Goal: Find specific page/section: Find specific page/section

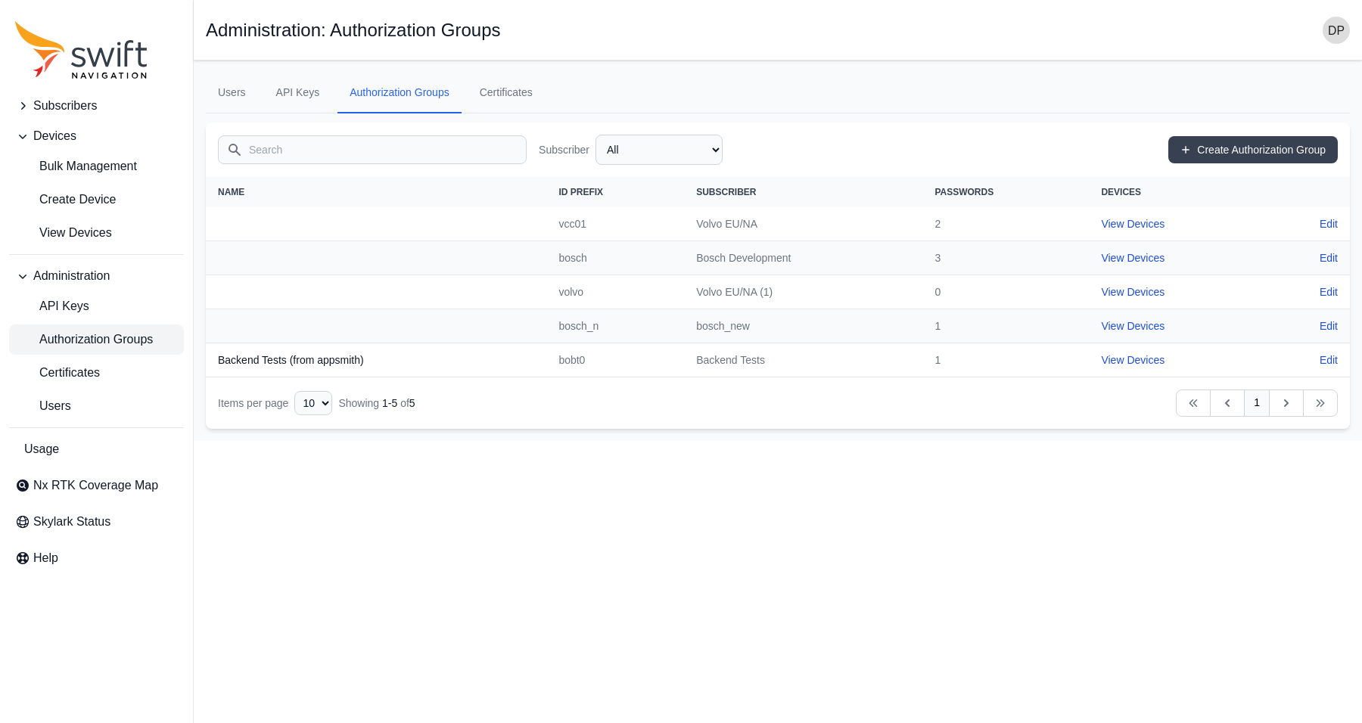
click at [746, 281] on td "Volvo EU/NA (1)" at bounding box center [803, 292] width 238 height 34
click at [110, 229] on span "View Devices" at bounding box center [63, 233] width 97 height 18
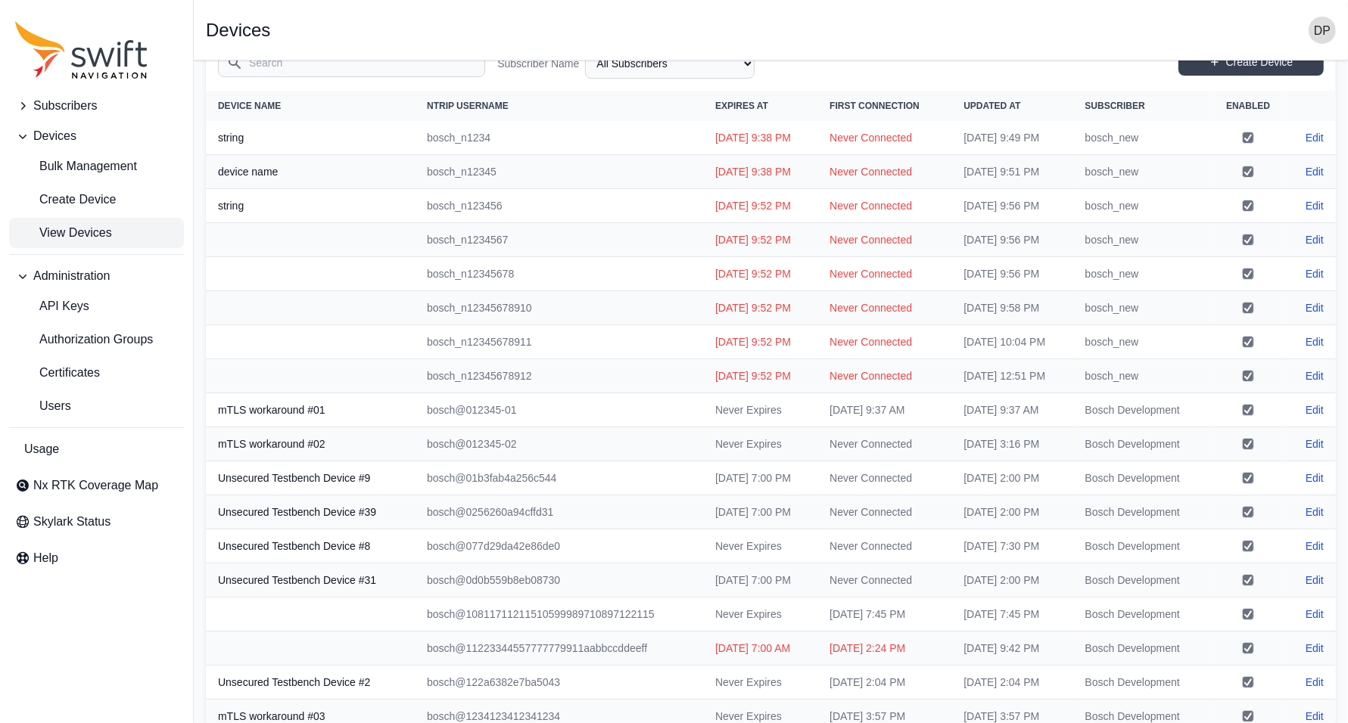
scroll to position [95, 0]
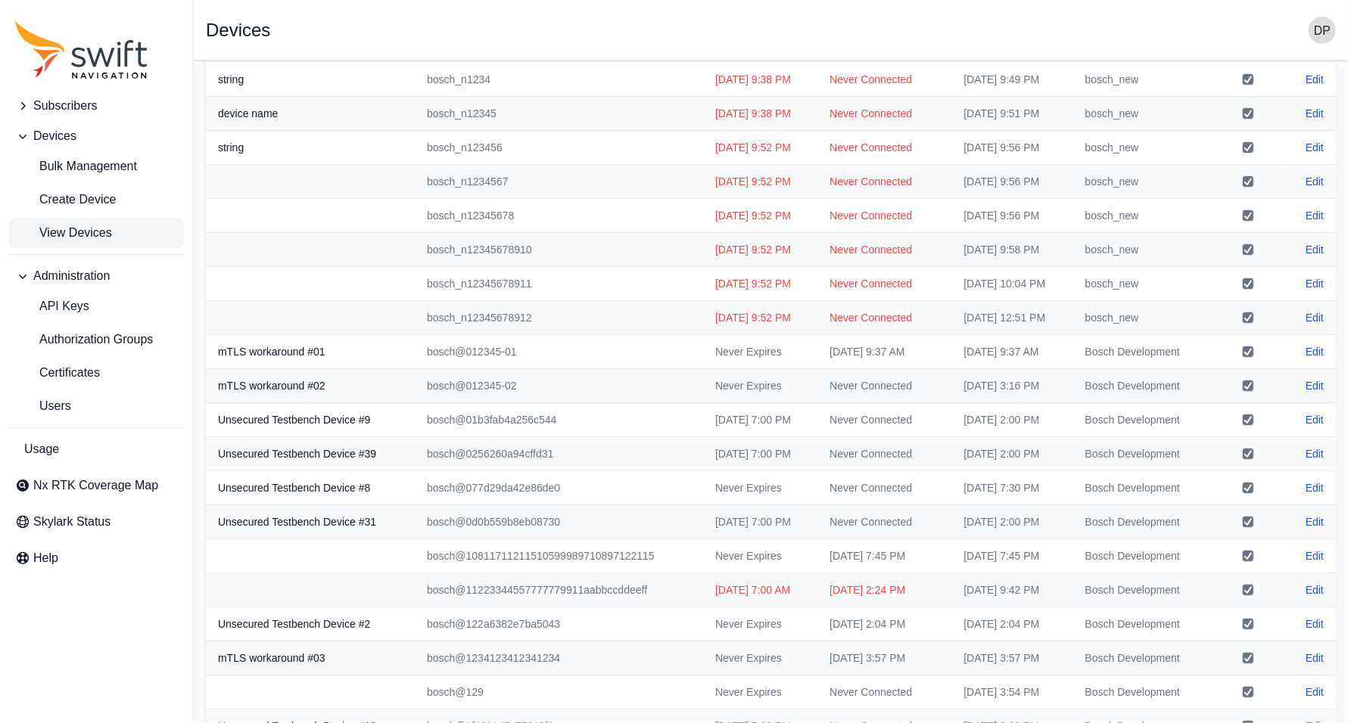
click at [452, 596] on td "bosch@11223344557777779911aabbccddeeff" at bounding box center [559, 591] width 288 height 34
copy td "bosch@11223344557777779911aabbccddeeff"
click at [545, 583] on td "bosch@11223344557777779911aabbccddeeff" at bounding box center [559, 591] width 288 height 34
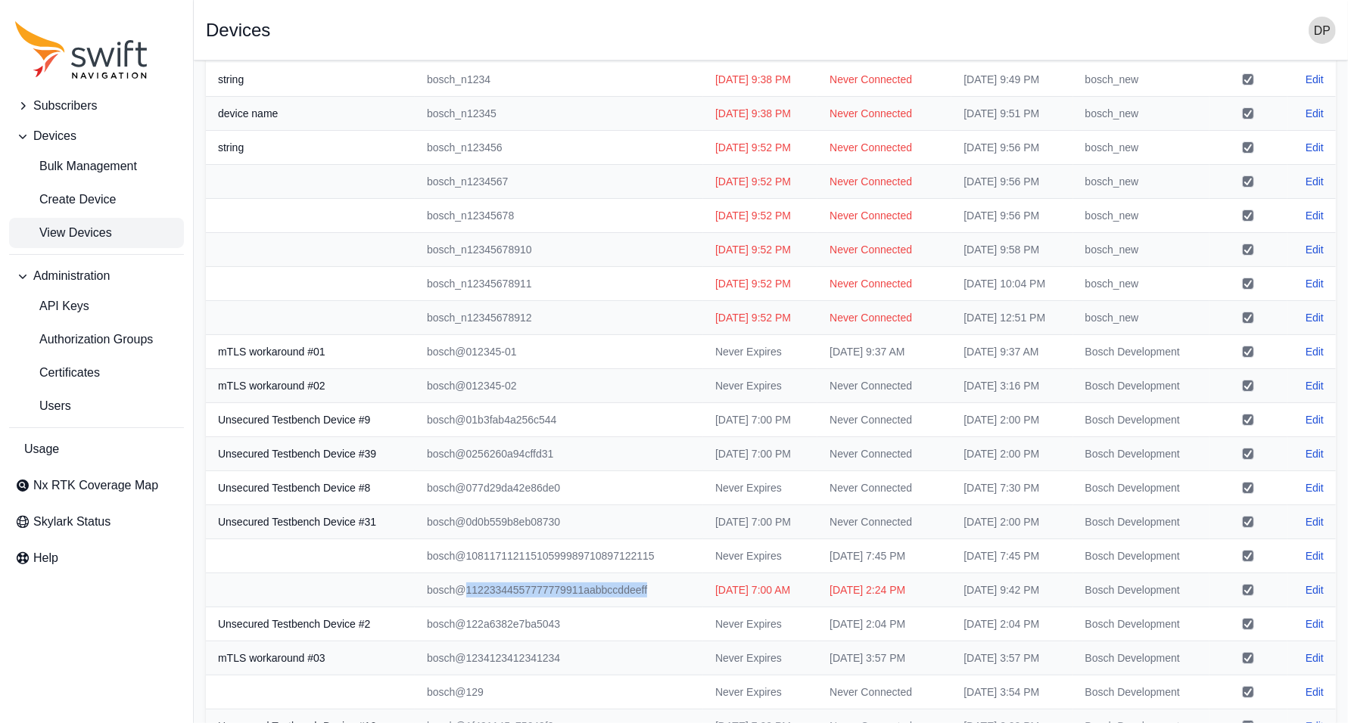
click at [545, 584] on td "bosch@11223344557777779911aabbccddeeff" at bounding box center [559, 591] width 288 height 34
click at [592, 587] on td "bosch@11223344557777779911aabbccddeeff" at bounding box center [559, 591] width 288 height 34
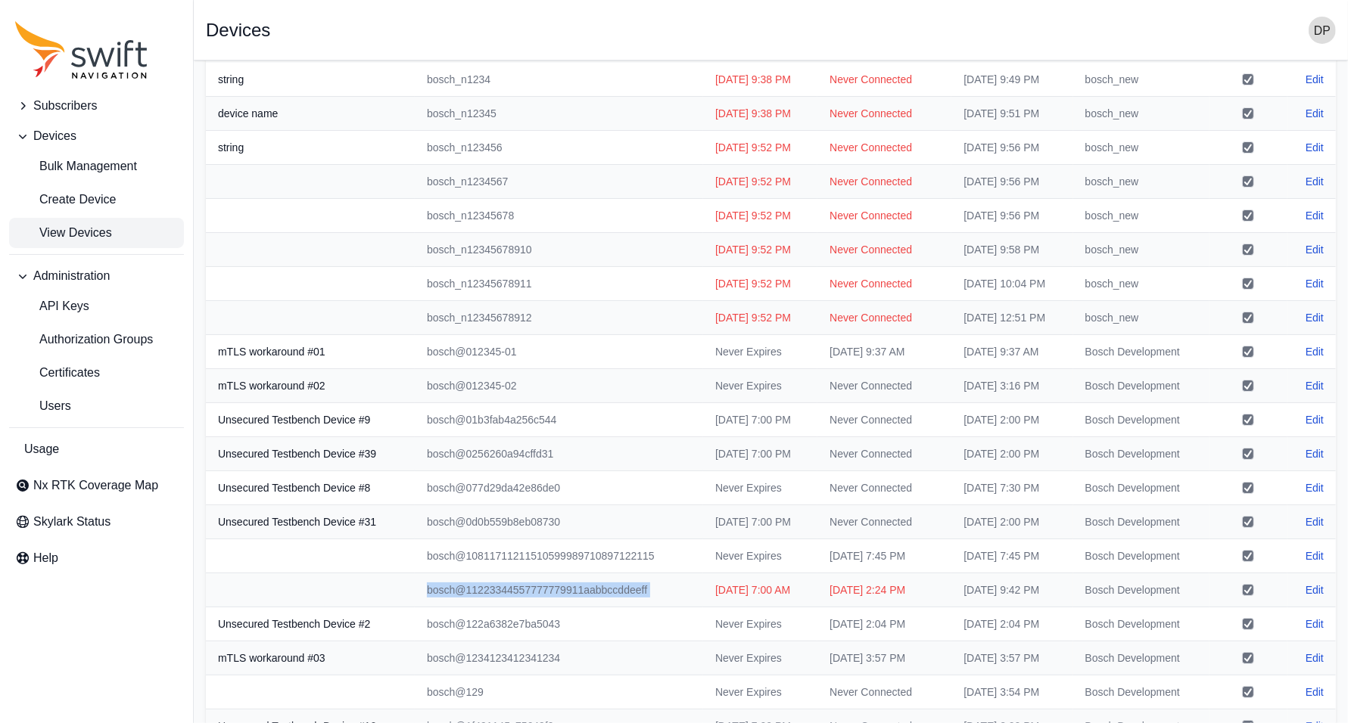
click at [592, 587] on td "bosch@11223344557777779911aabbccddeeff" at bounding box center [559, 591] width 288 height 34
click at [623, 462] on td "bosch@0256260a94cffd31" at bounding box center [559, 454] width 288 height 34
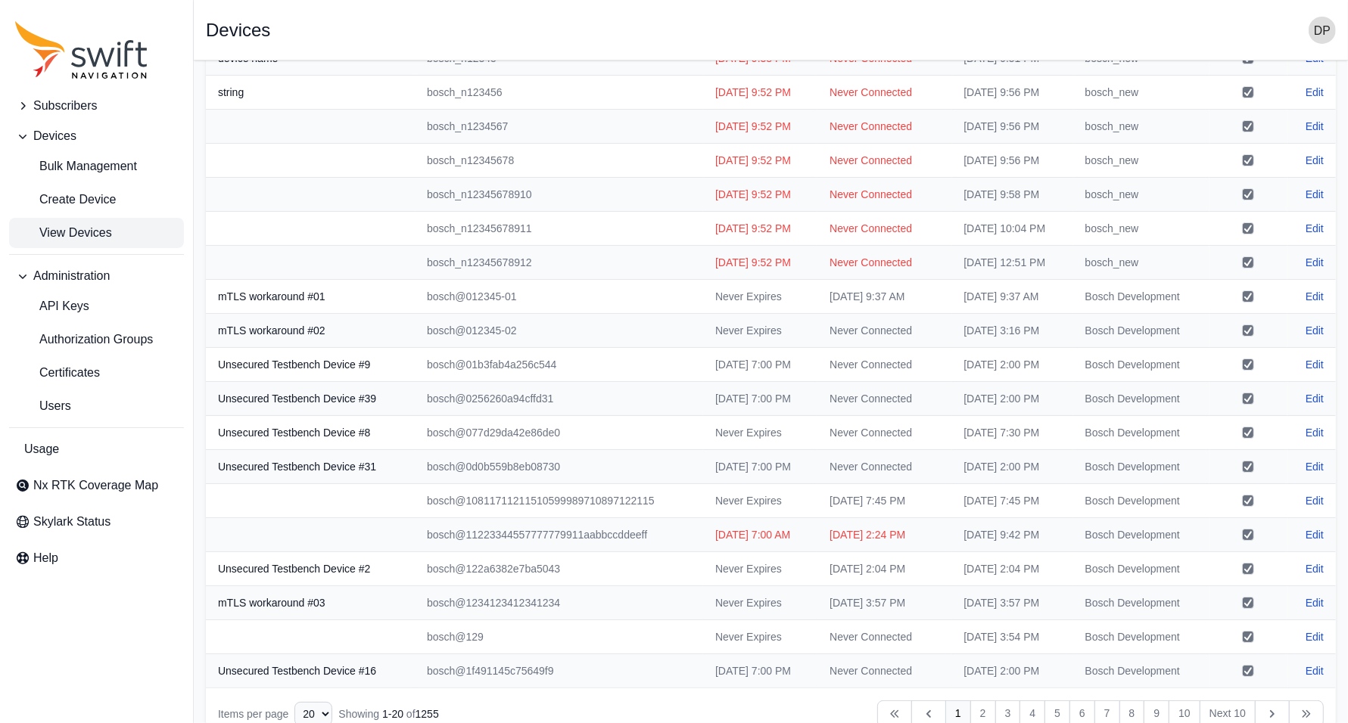
scroll to position [180, 0]
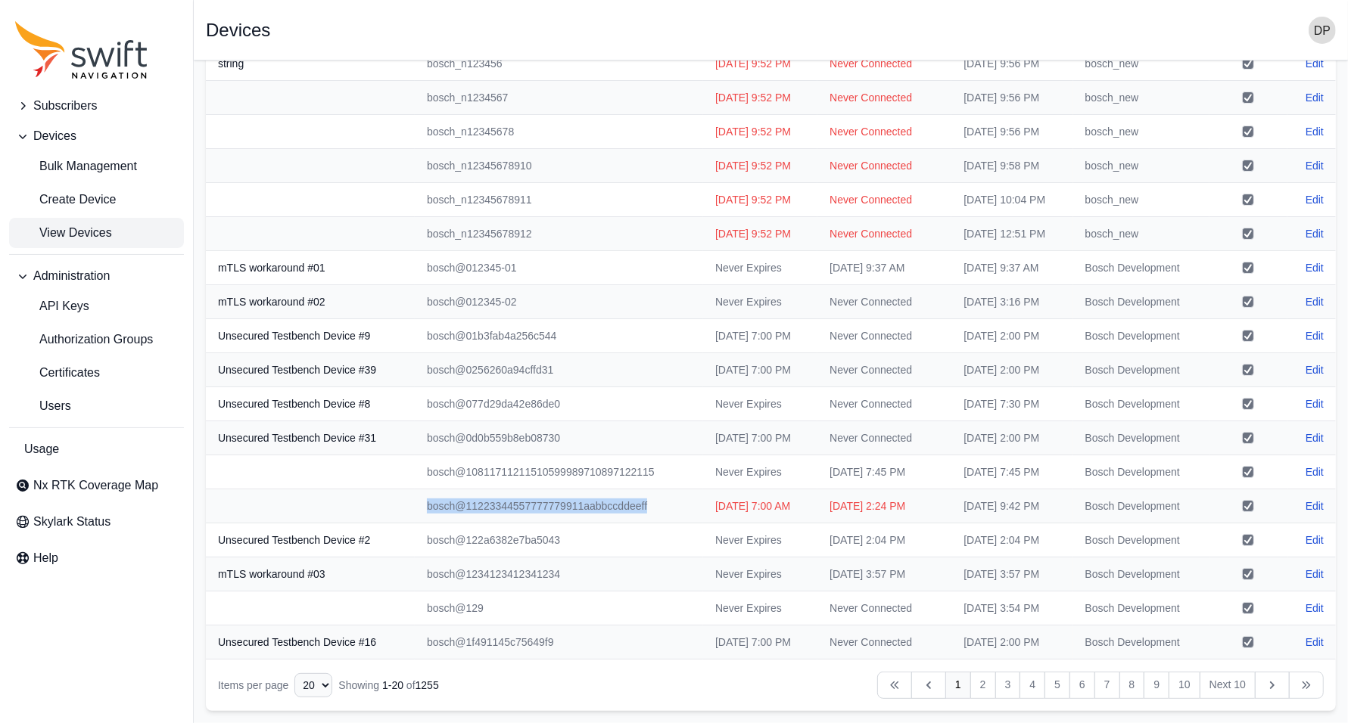
drag, startPoint x: 403, startPoint y: 502, endPoint x: 636, endPoint y: 517, distance: 233.6
click at [636, 517] on td "bosch@11223344557777779911aabbccddeeff" at bounding box center [559, 507] width 288 height 34
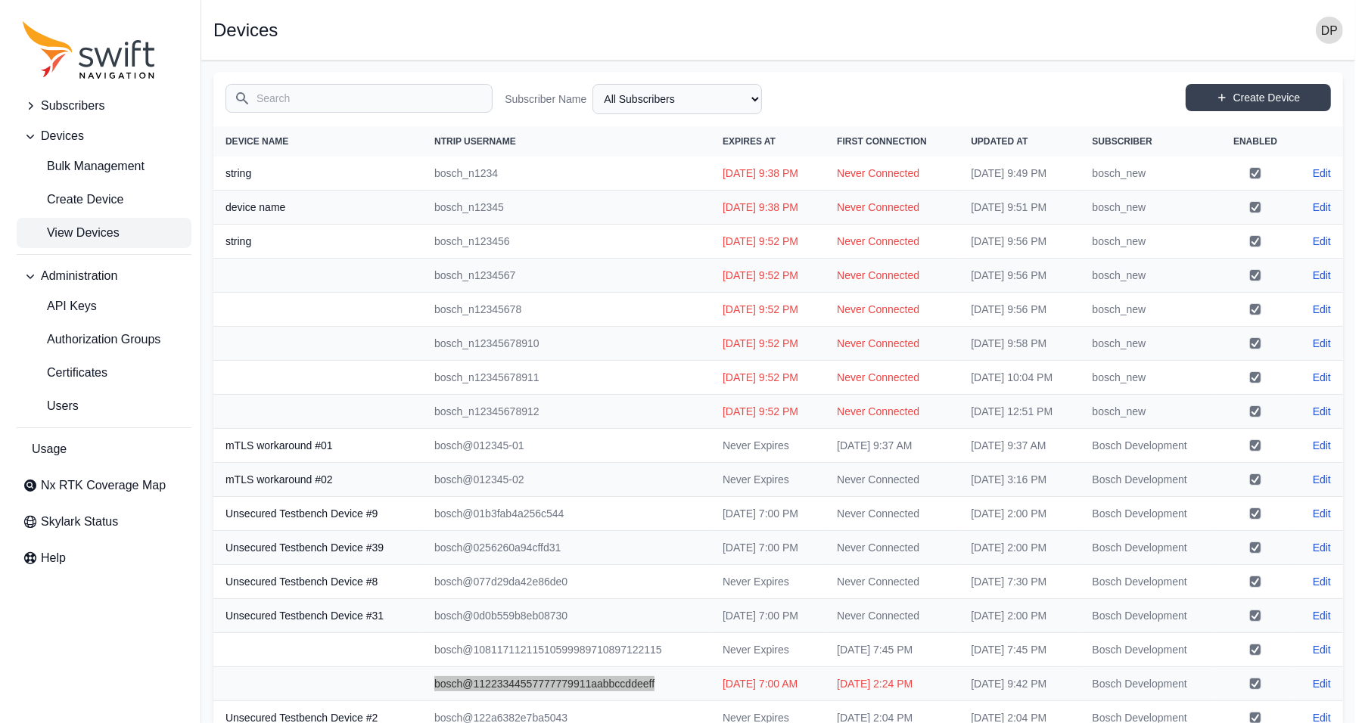
scroll to position [0, 0]
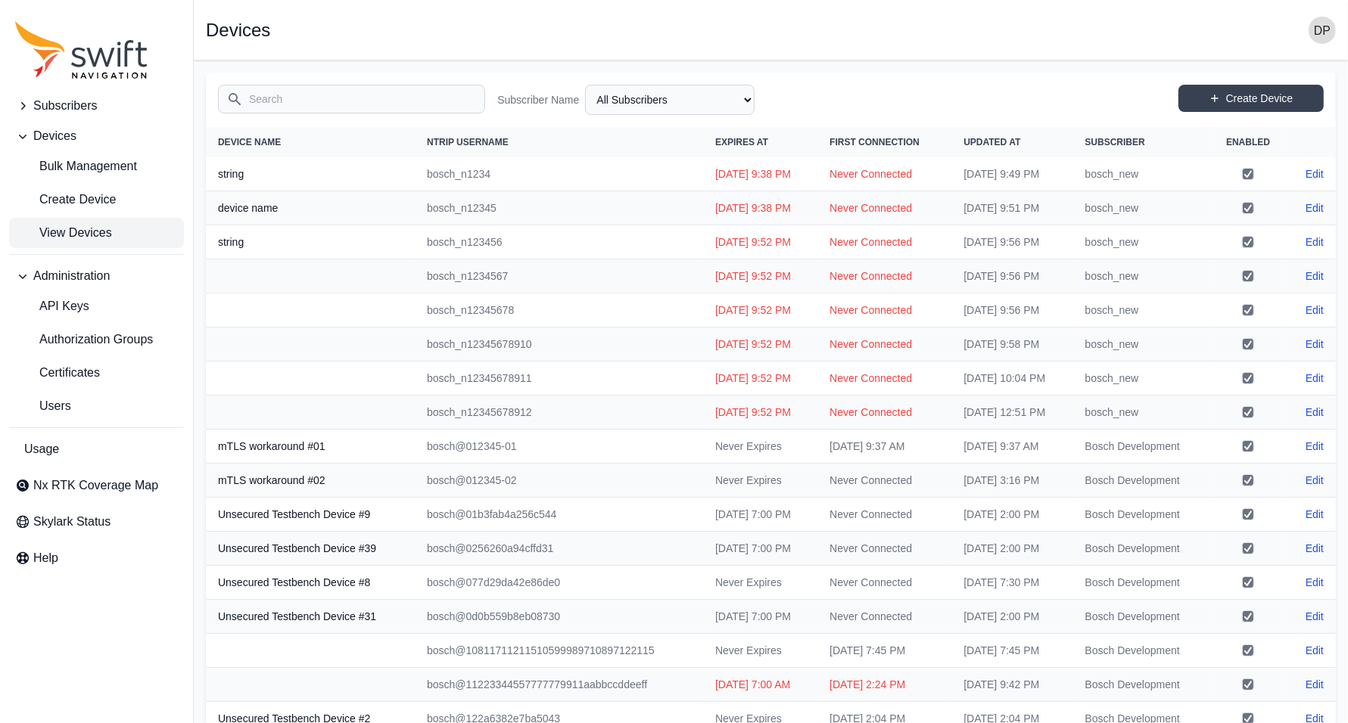
click at [301, 95] on input "Search" at bounding box center [351, 99] width 267 height 29
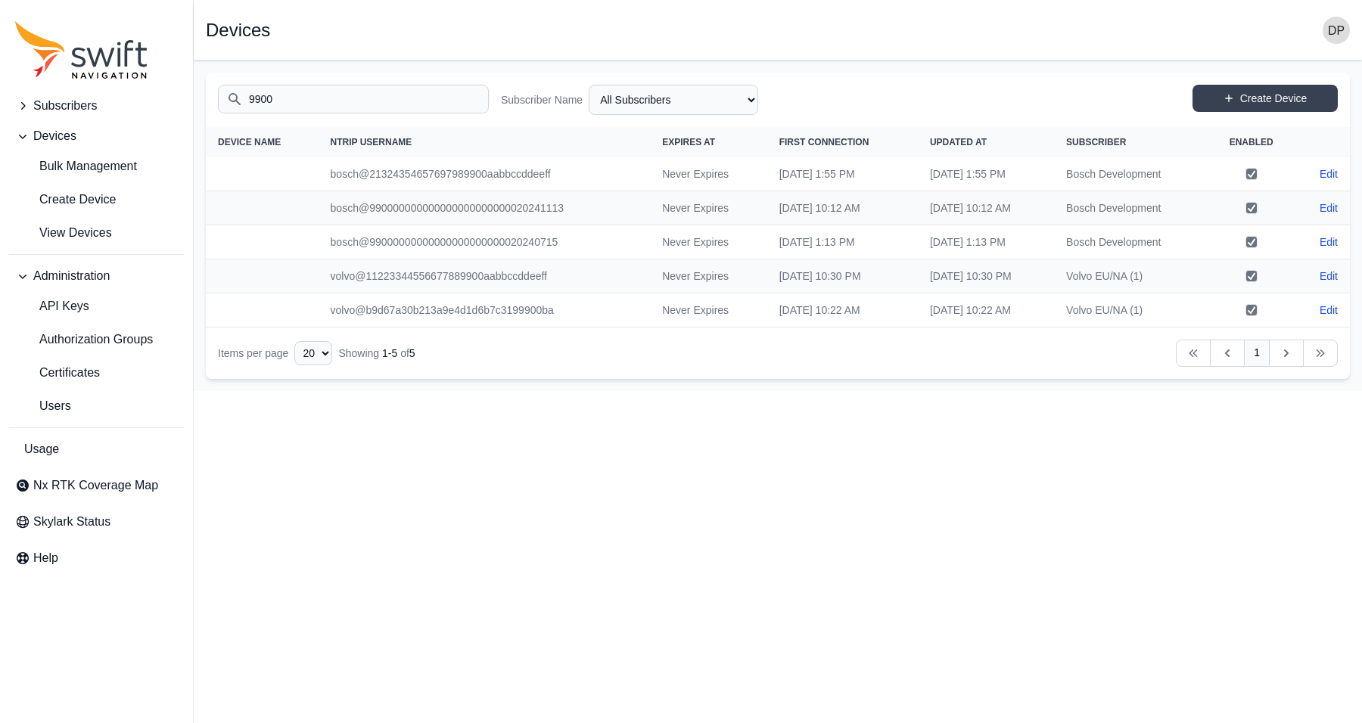
type input "9900"
click at [486, 201] on td "bosch@990000000000000000000000020241113" at bounding box center [485, 208] width 332 height 34
